Goal: Task Accomplishment & Management: Manage account settings

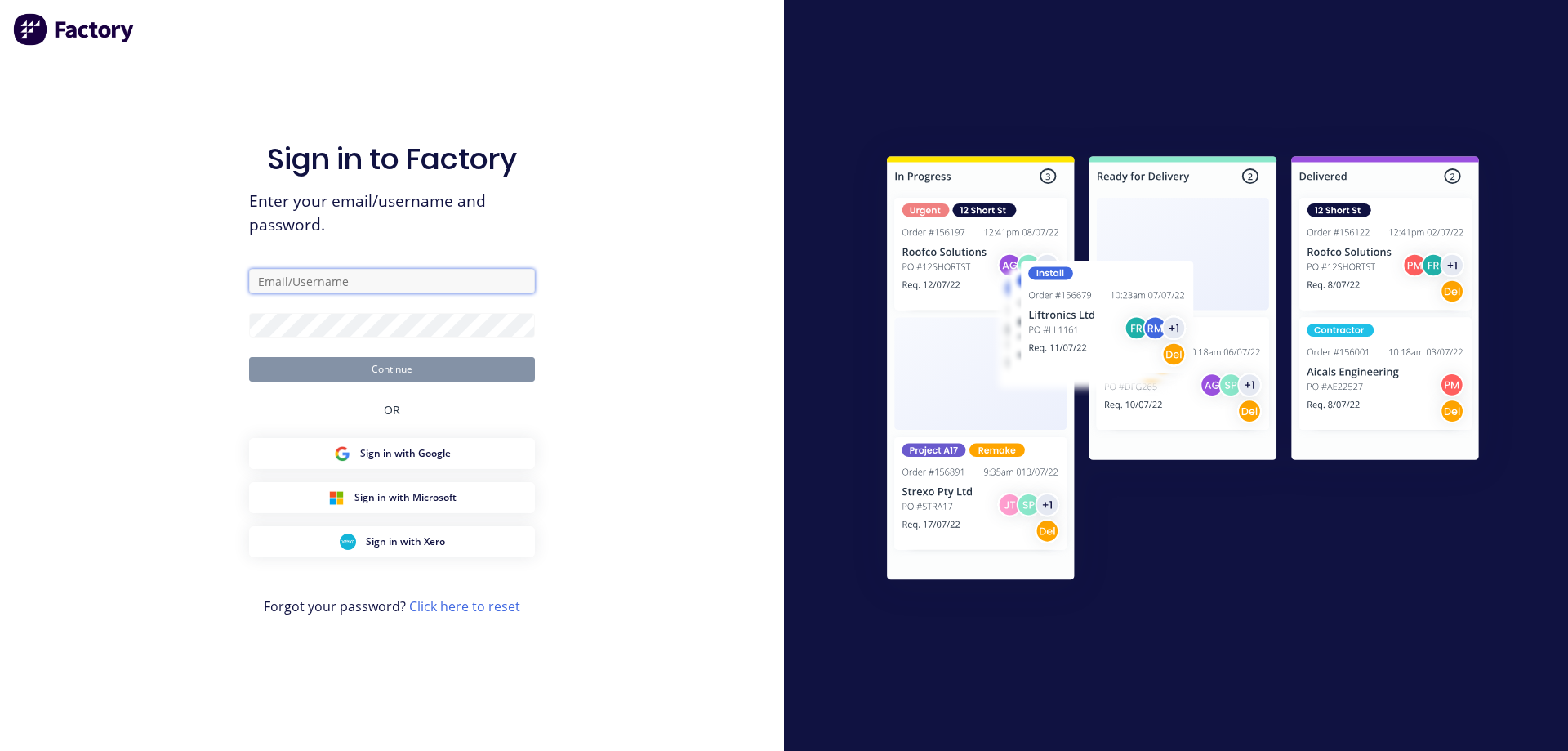
type input "syawash@steelscene.com.au"
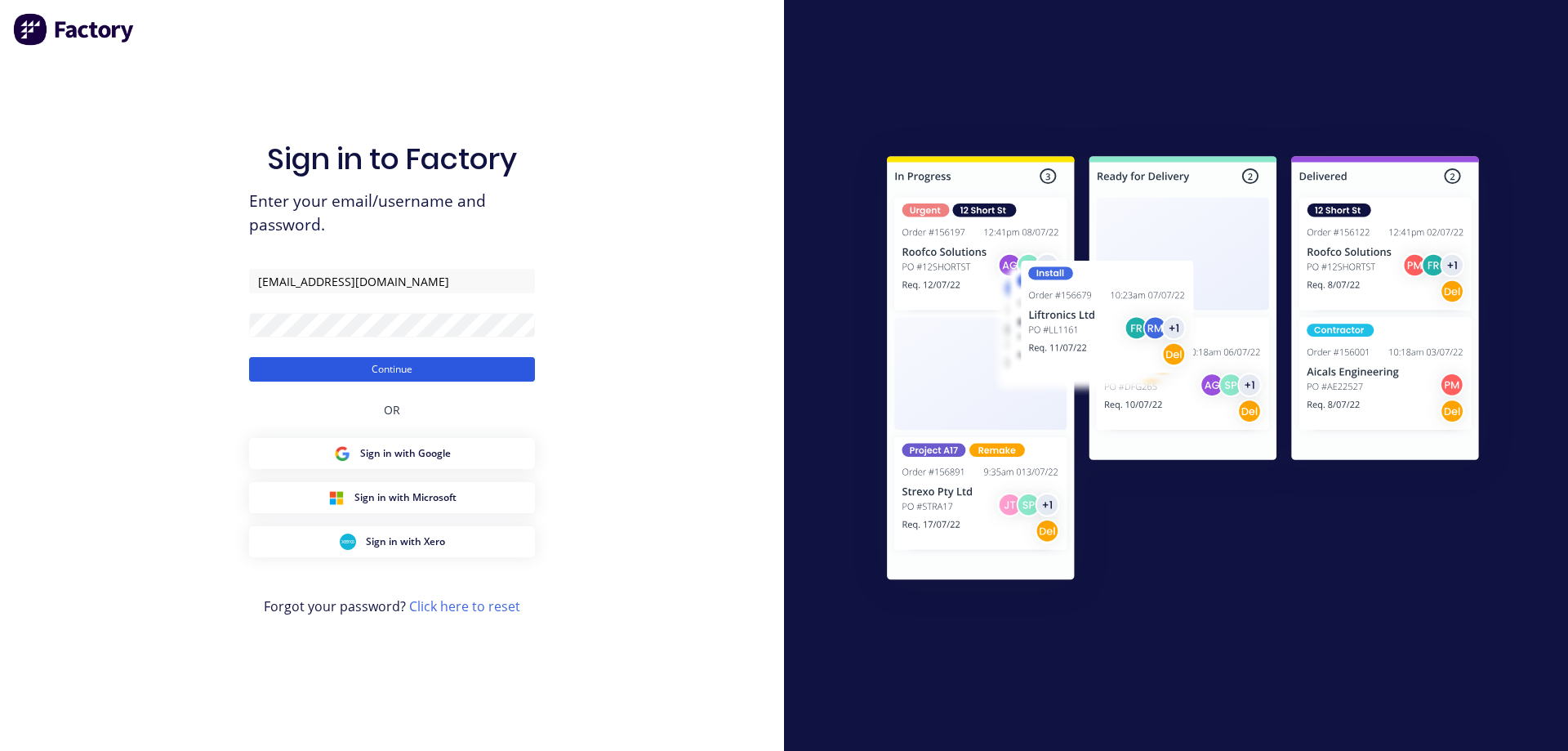
click at [400, 366] on button "Continue" at bounding box center [392, 369] width 285 height 24
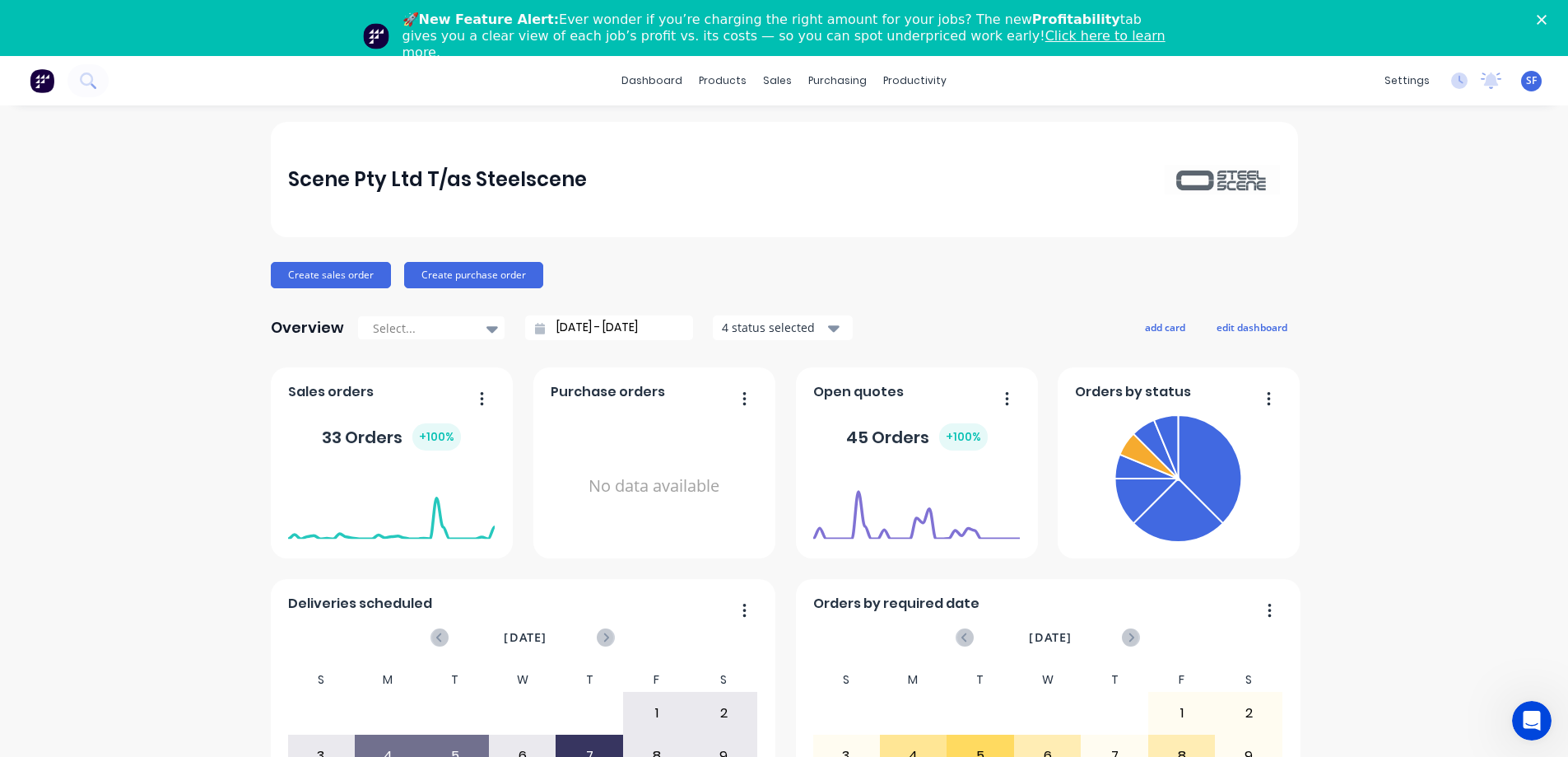
click at [1546, 17] on icon "Close" at bounding box center [1542, 20] width 10 height 10
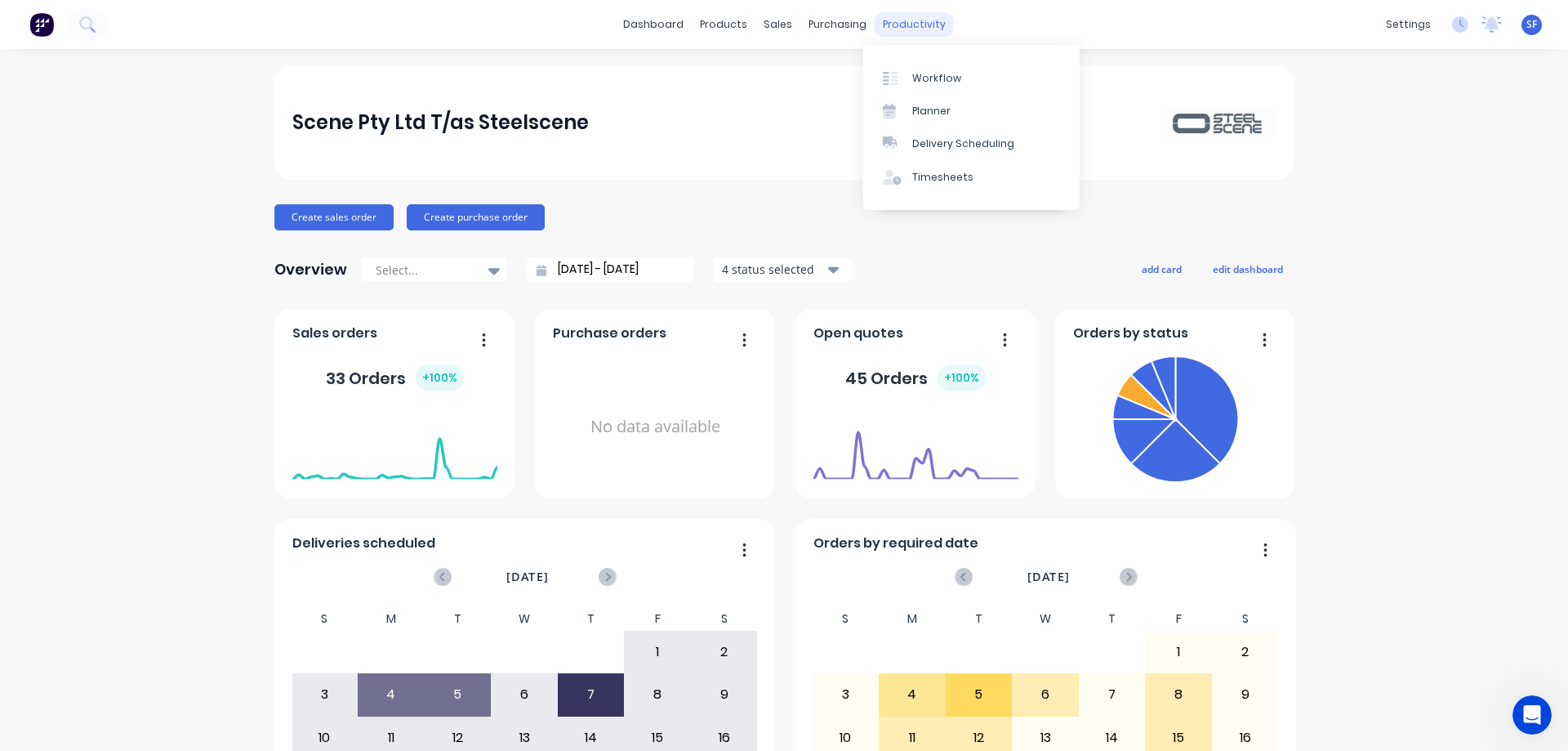
click at [889, 25] on div "productivity" at bounding box center [914, 24] width 79 height 24
click at [923, 74] on div "Workflow" at bounding box center [937, 78] width 49 height 15
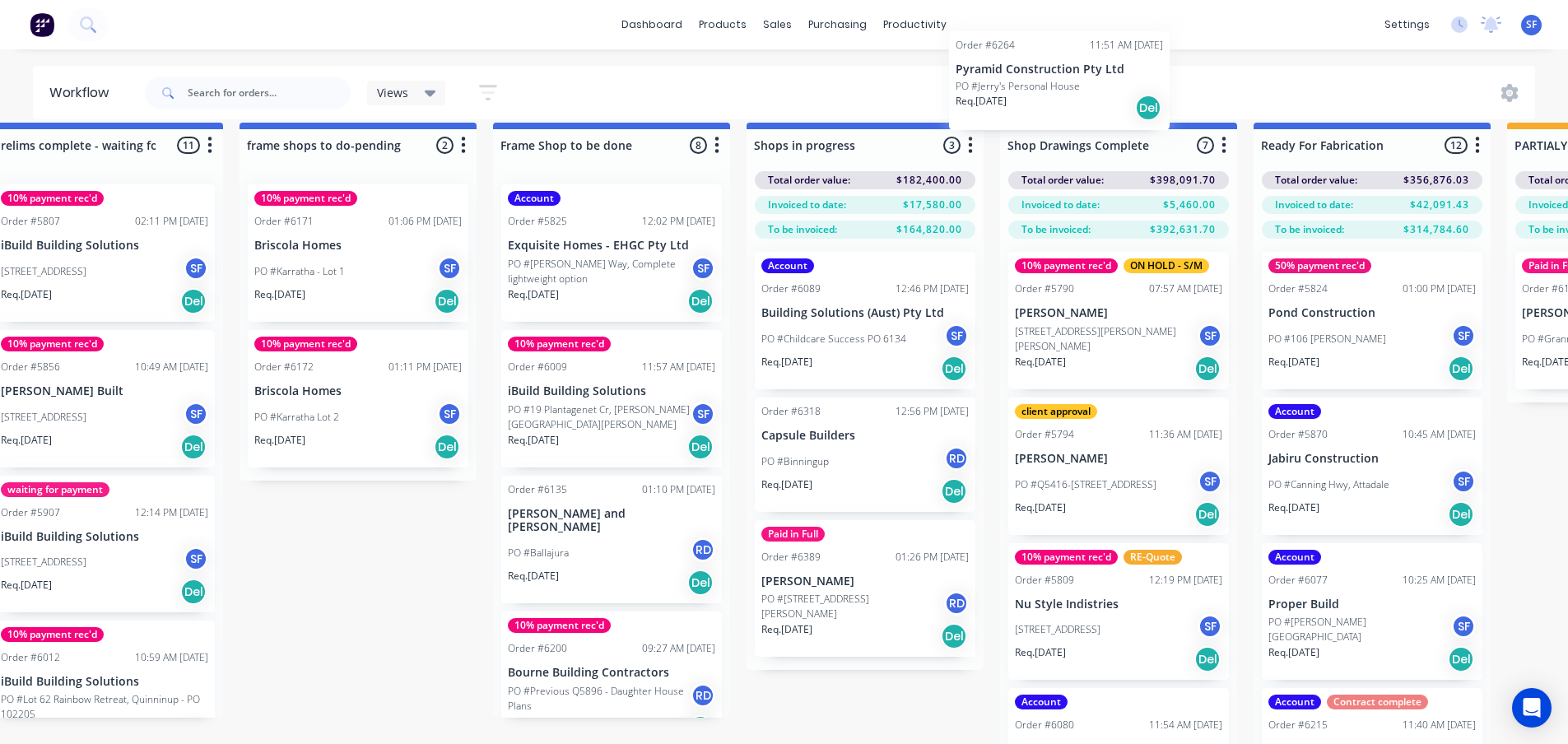
scroll to position [0, 1063]
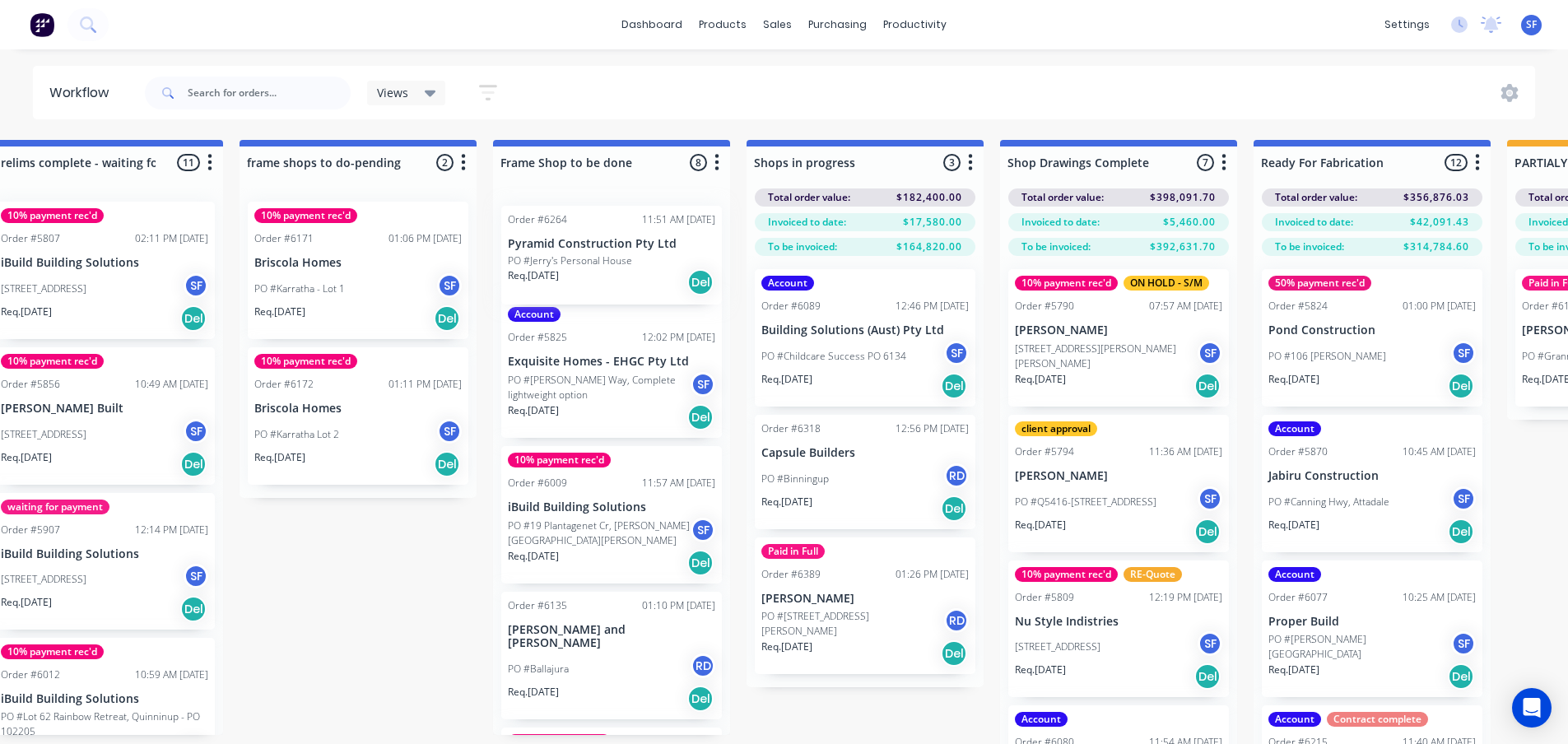
drag, startPoint x: 79, startPoint y: 607, endPoint x: 543, endPoint y: 255, distance: 582.4
click at [543, 255] on div "Submitted 4 Status colour #273444 hex #273444 Save Cancel Summaries Total order…" at bounding box center [1012, 471] width 4177 height 663
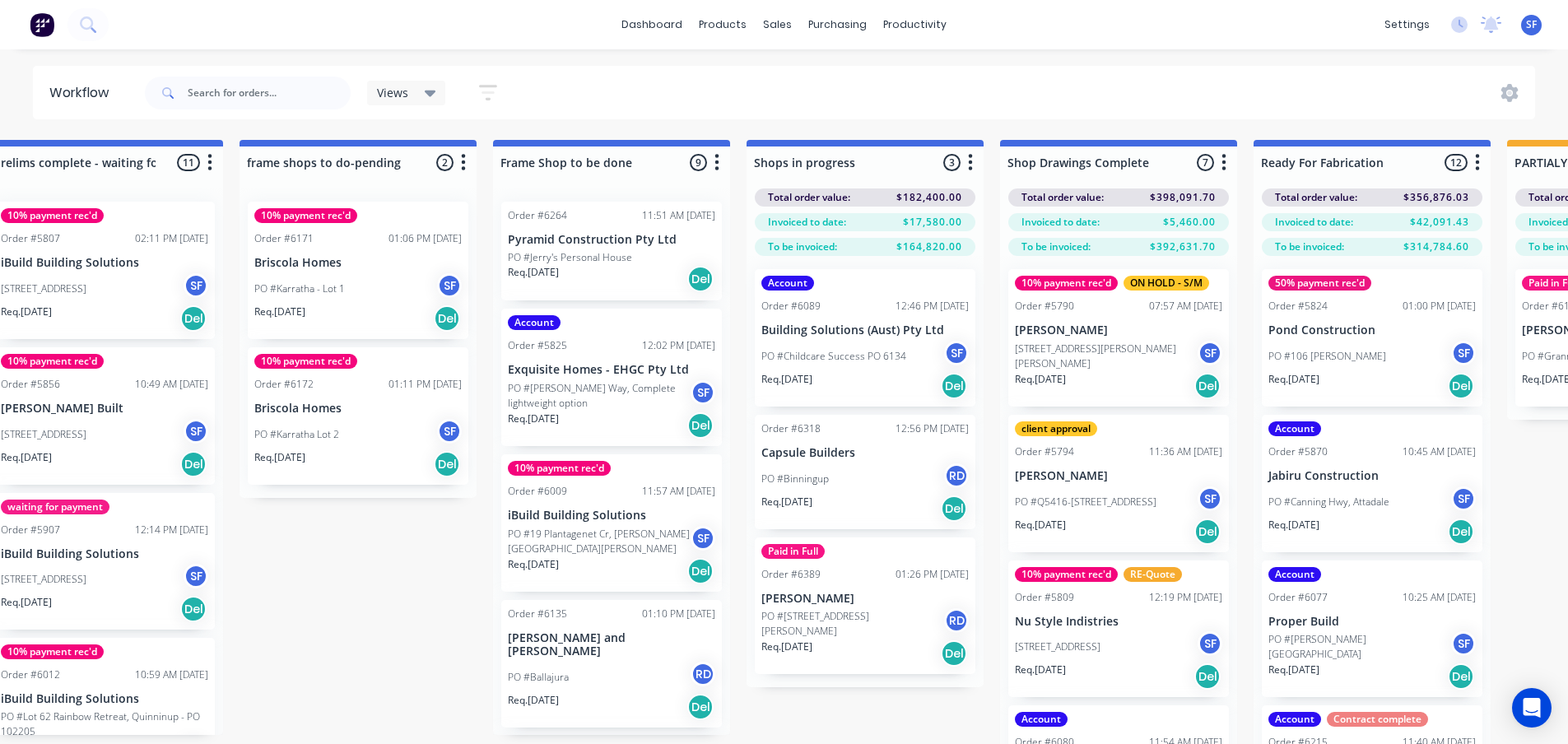
click at [556, 258] on p "PO #Jerry's Personal House" at bounding box center [570, 258] width 124 height 15
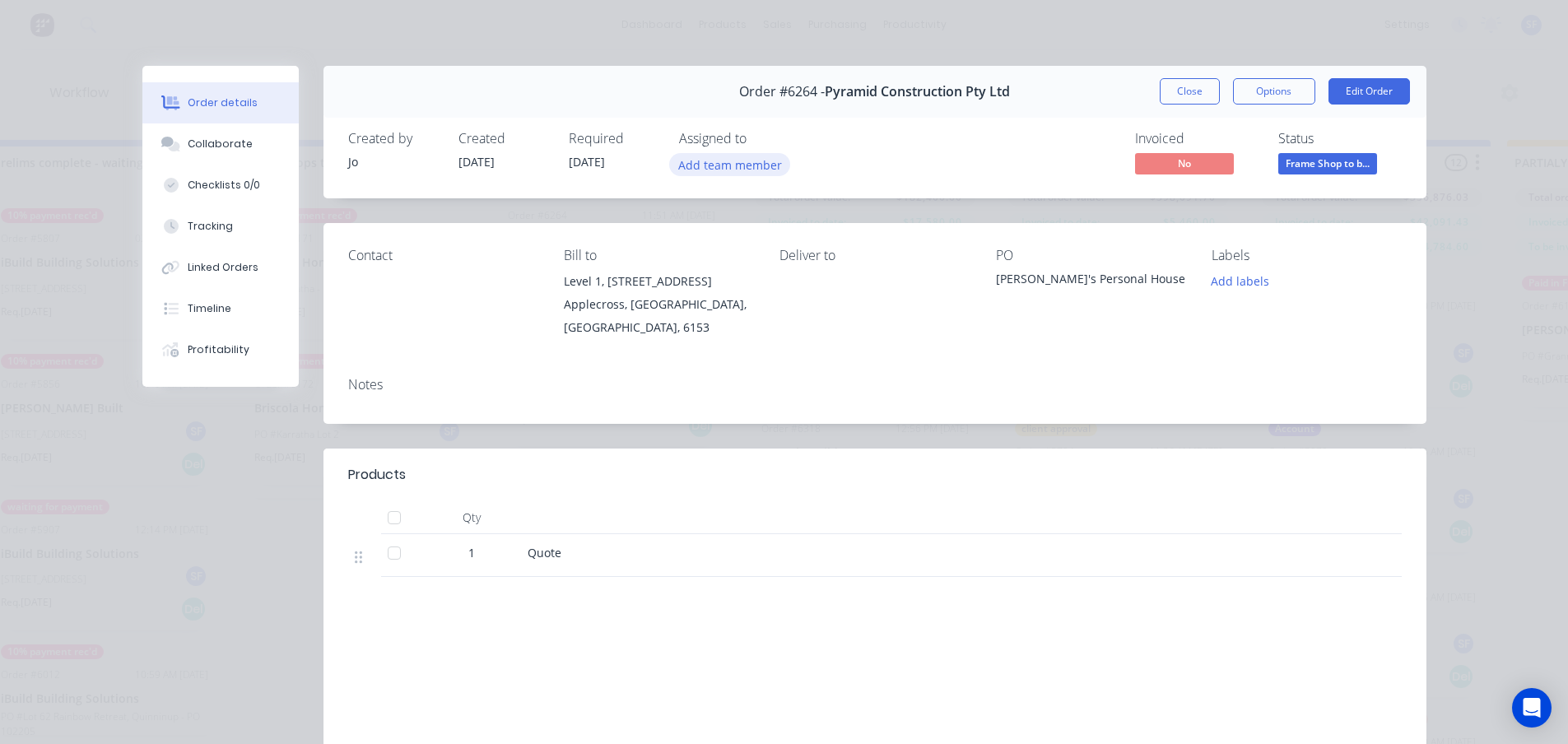
click at [748, 168] on button "Add team member" at bounding box center [729, 165] width 121 height 23
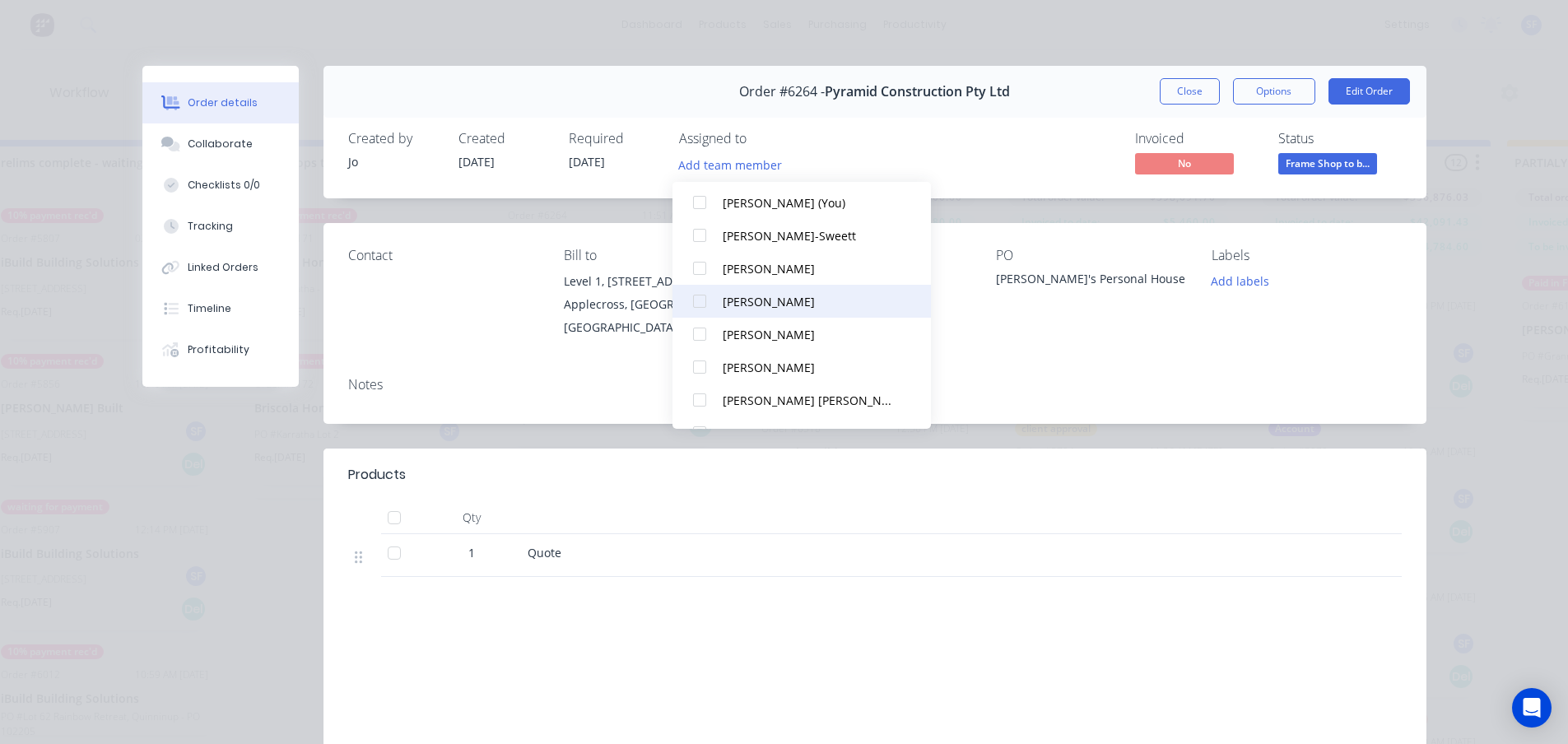
scroll to position [83, 0]
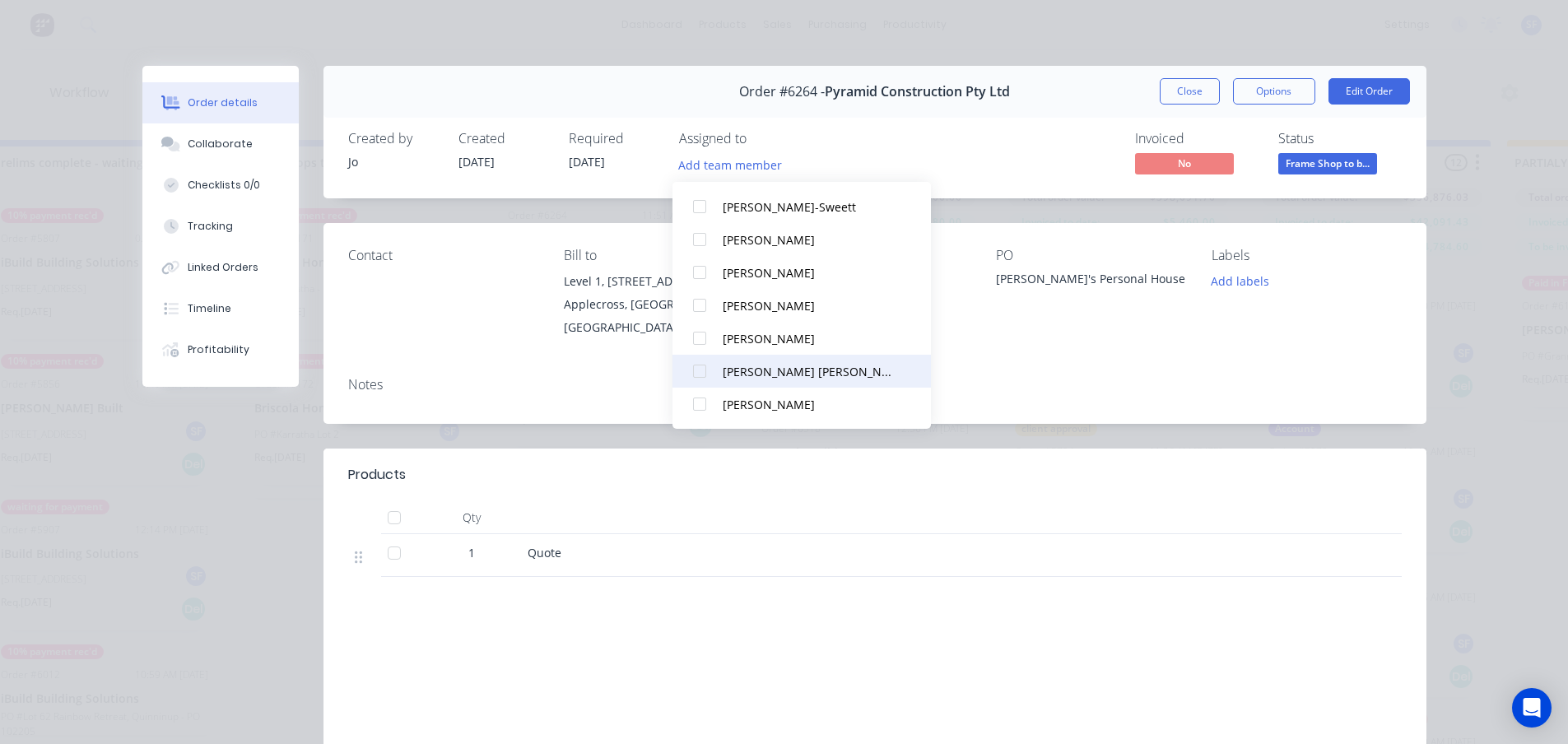
click at [790, 370] on div "ROSS KRISTIAN DE LUNA" at bounding box center [809, 372] width 174 height 17
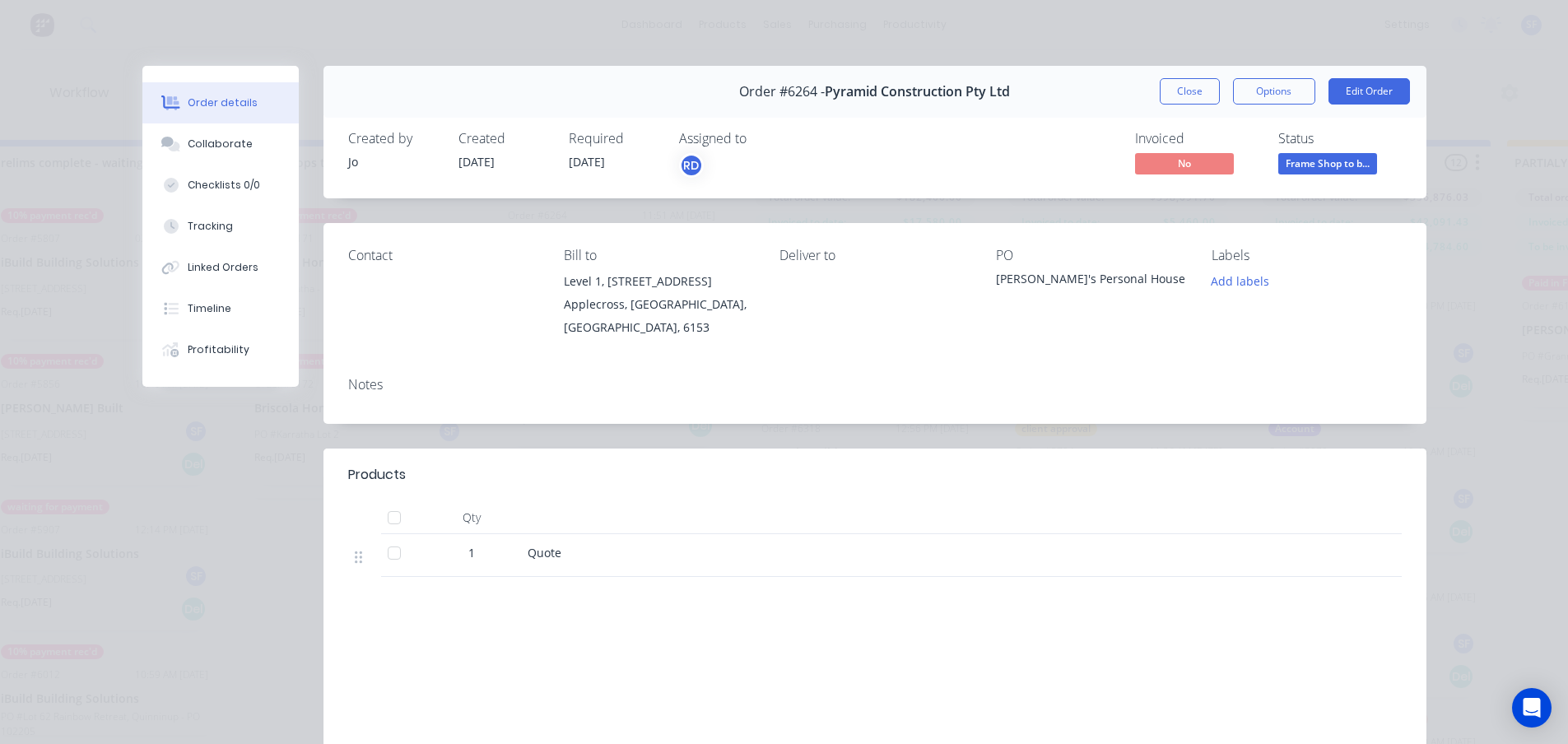
click at [1064, 87] on div "Order #6264 - Pyramid Construction Pty Ltd Close Options Edit Order" at bounding box center [874, 91] width 1103 height 52
click at [1180, 95] on button "Close" at bounding box center [1190, 91] width 60 height 26
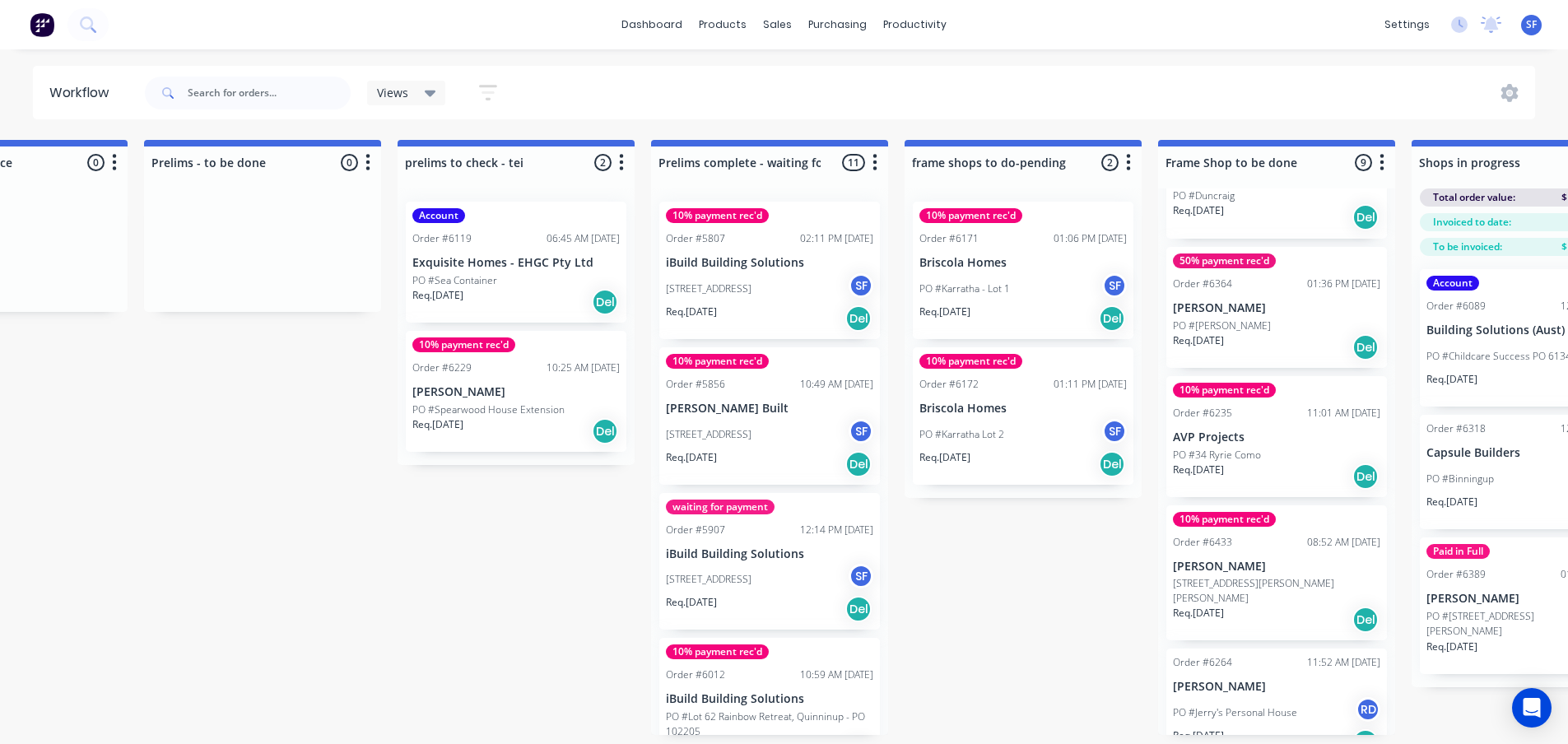
scroll to position [0, 605]
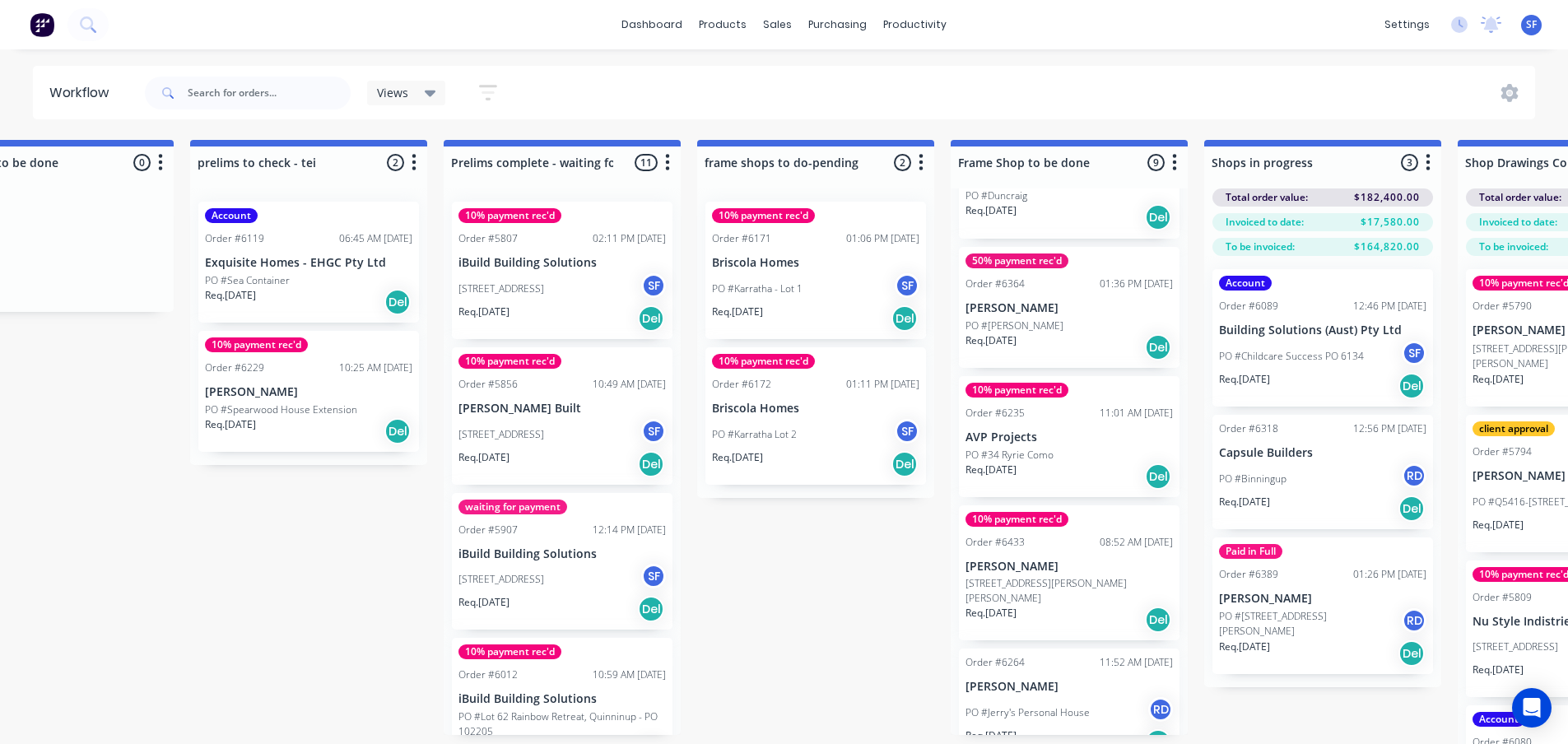
click at [672, 164] on button "button" at bounding box center [667, 163] width 20 height 20
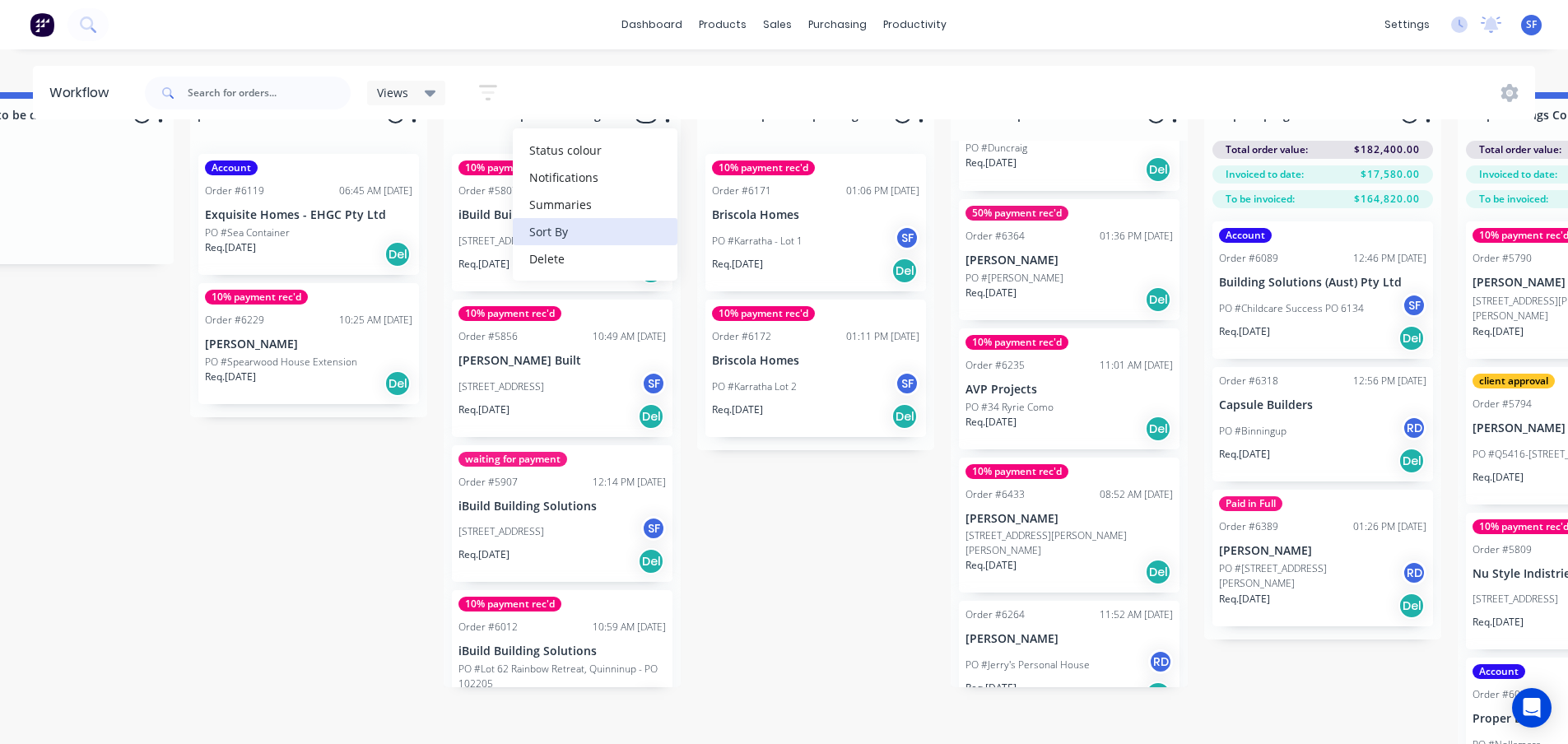
scroll to position [71, 605]
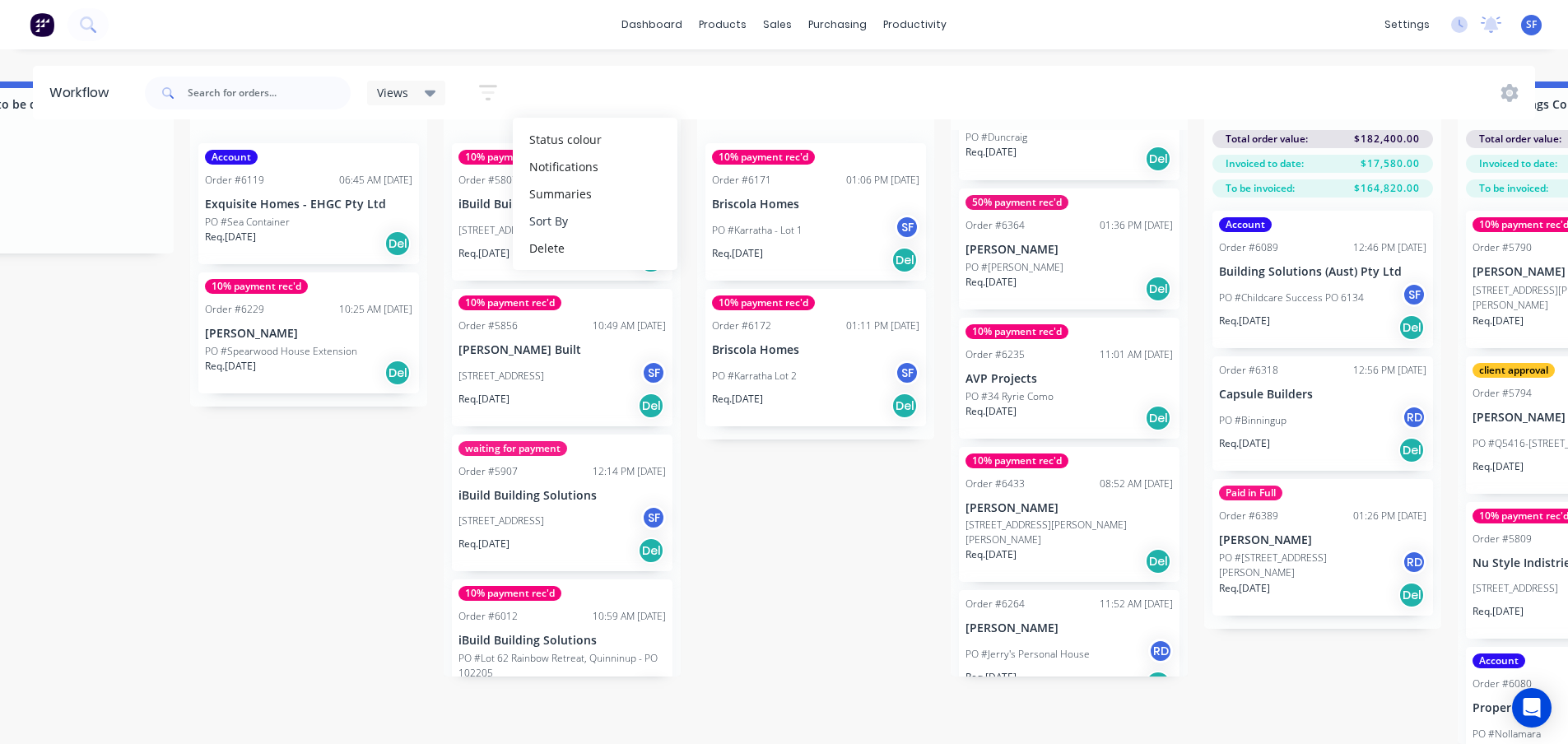
click at [599, 212] on button "Sort By" at bounding box center [594, 221] width 165 height 27
click at [765, 297] on name "Customer name" at bounding box center [763, 310] width 165 height 27
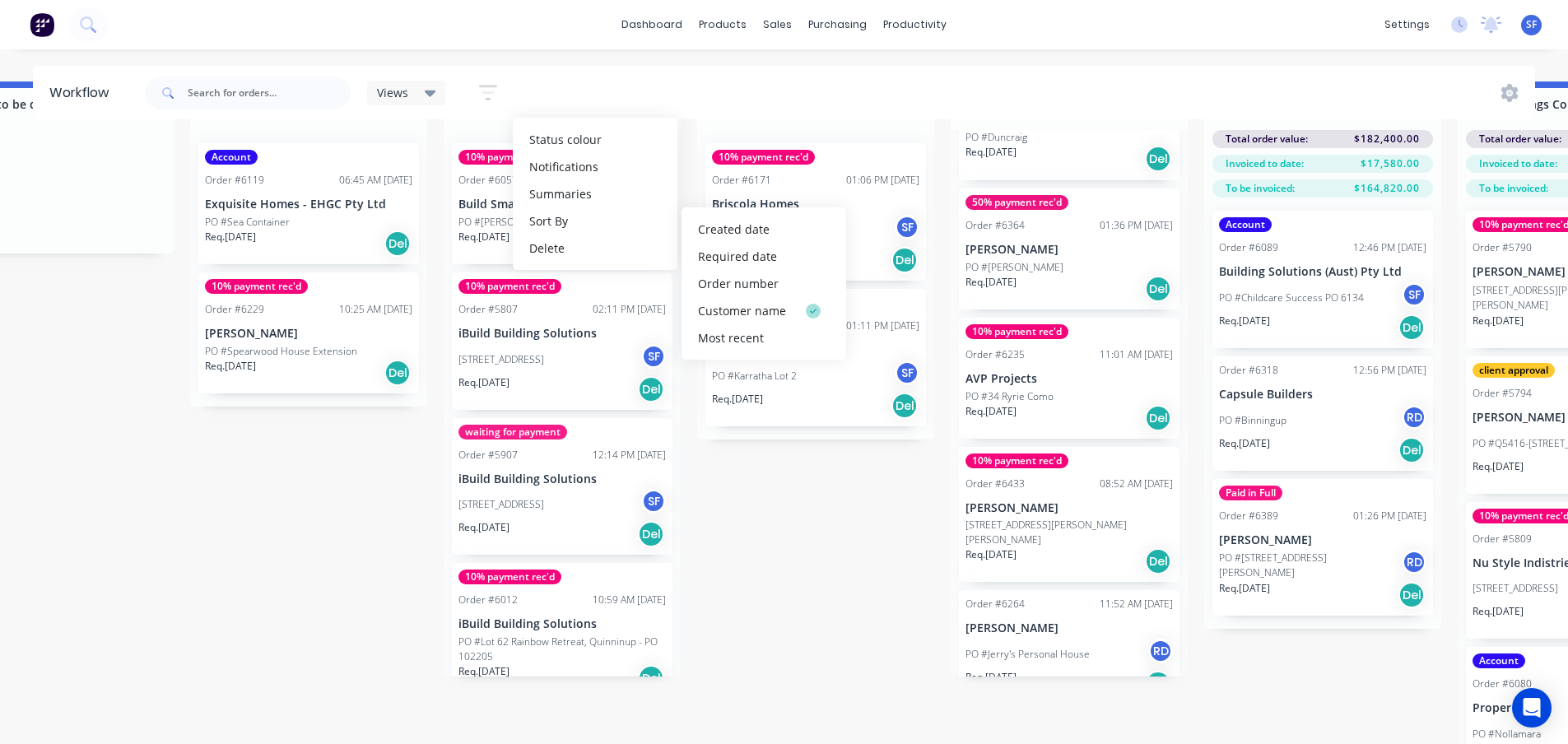
click at [342, 447] on div "Submitted 3 Status colour #273444 hex #273444 Save Cancel Summaries Total order…" at bounding box center [1469, 413] width 4177 height 663
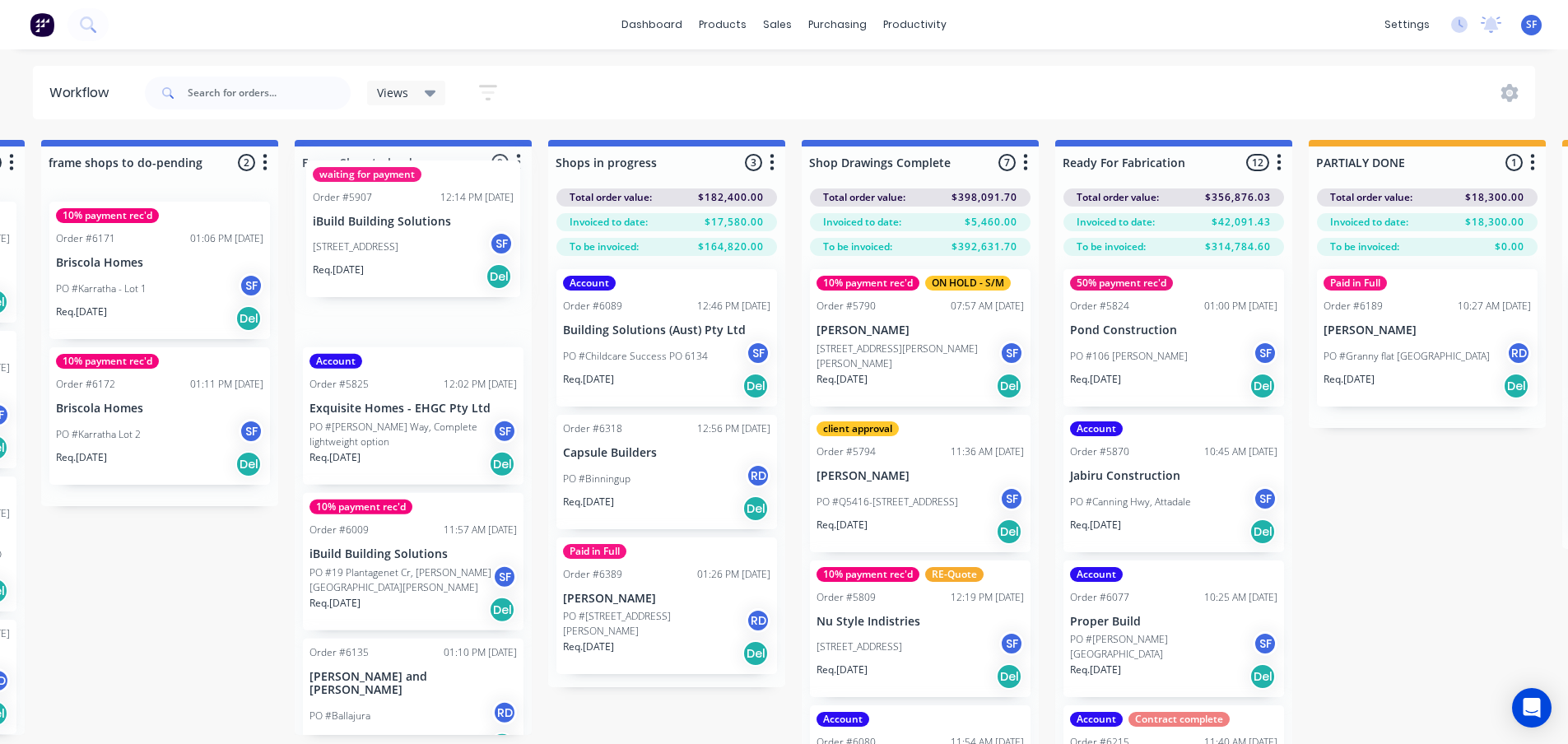
scroll to position [0, 0]
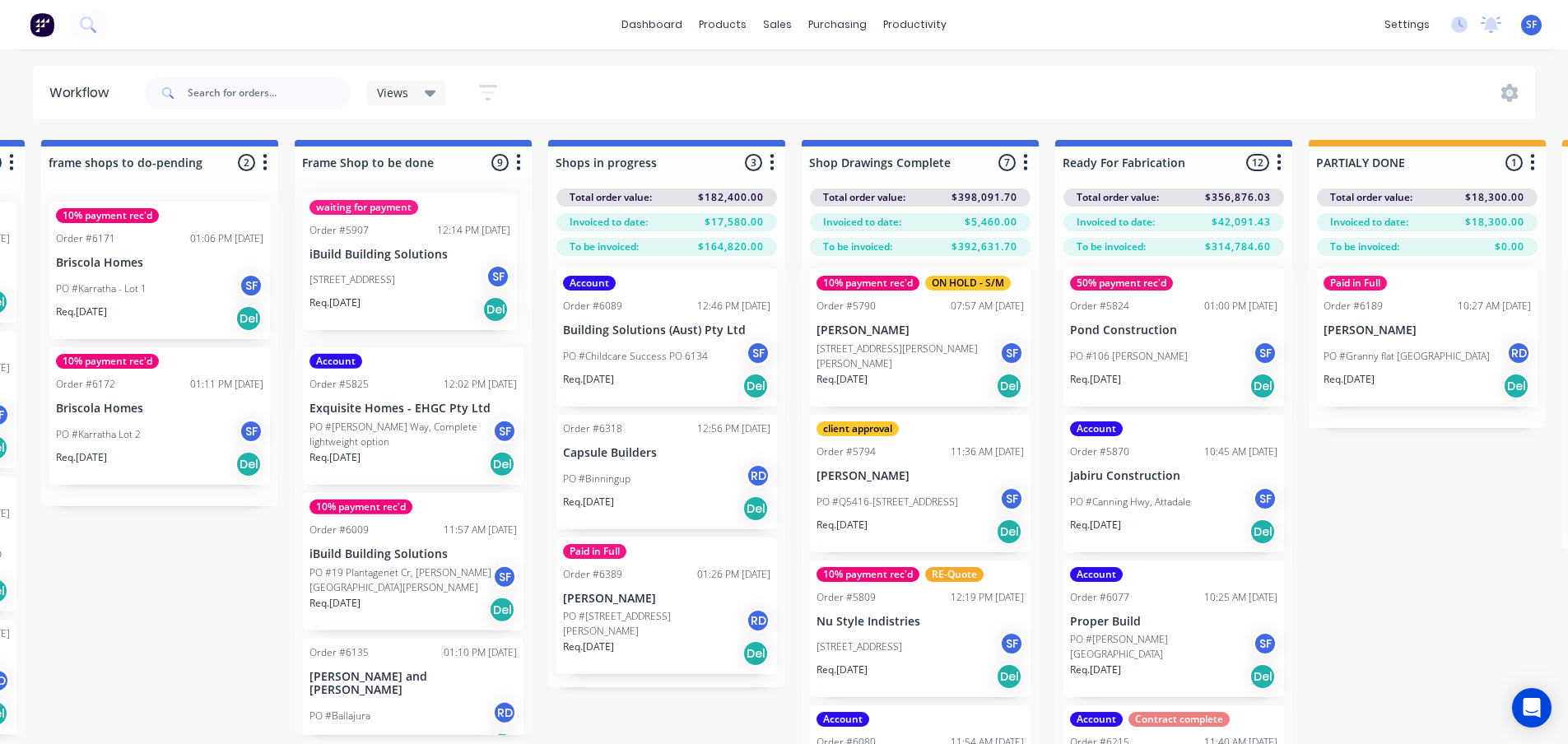
drag, startPoint x: 500, startPoint y: 551, endPoint x: 361, endPoint y: 274, distance: 309.9
click at [361, 274] on div "Submitted 3 Status colour #273444 hex #273444 Save Cancel Summaries Total order…" at bounding box center [814, 471] width 4177 height 663
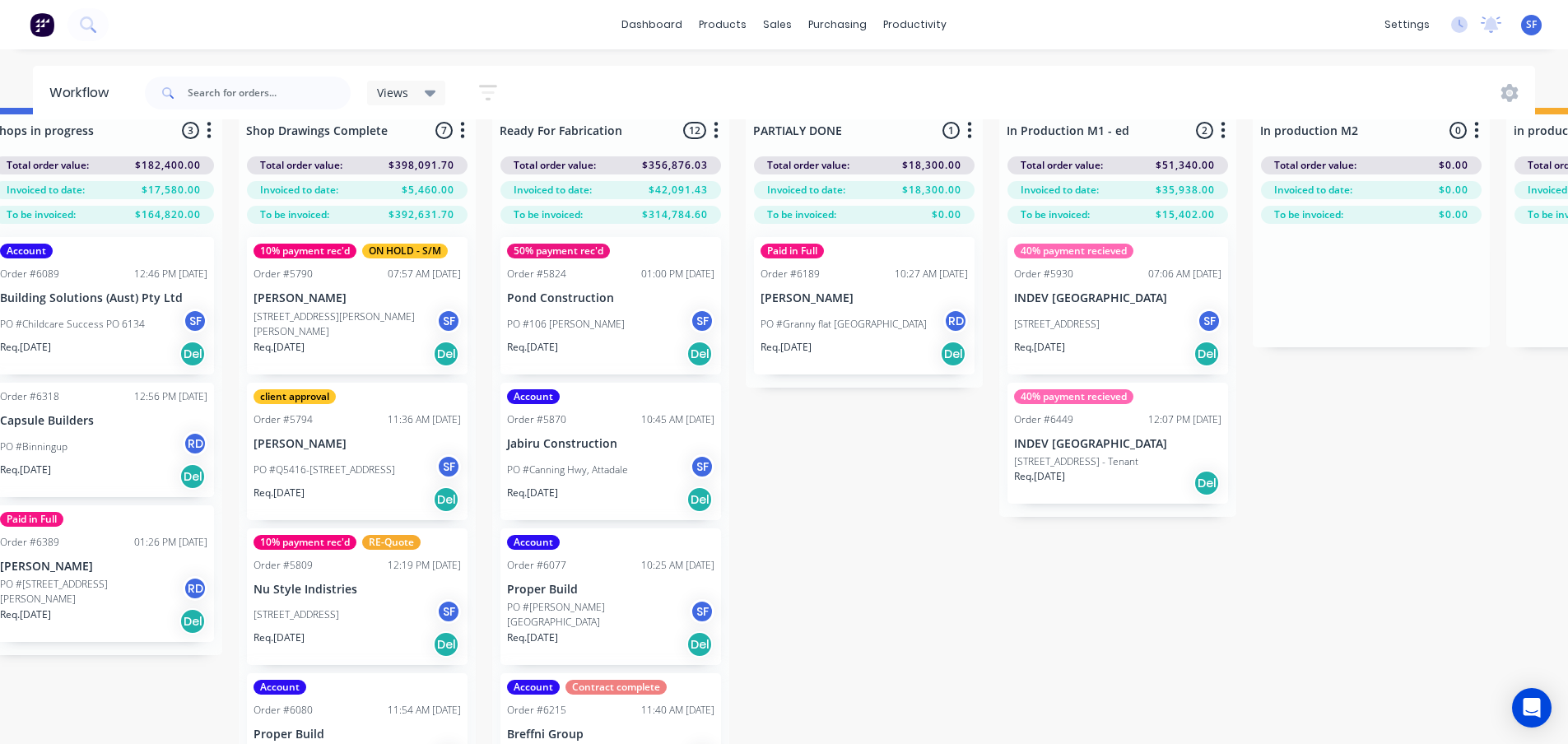
scroll to position [0, 1825]
